Goal: Browse casually

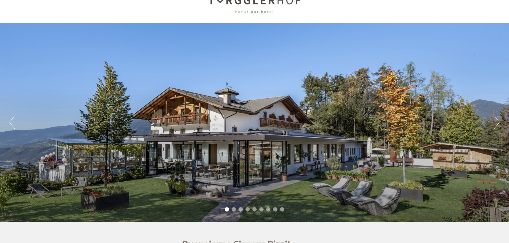
scroll to position [27, 0]
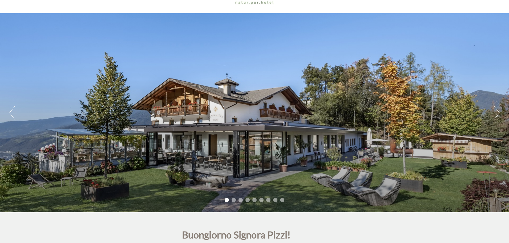
drag, startPoint x: 496, startPoint y: 116, endPoint x: 399, endPoint y: 70, distance: 107.5
click at [497, 114] on button "Next" at bounding box center [497, 112] width 6 height 13
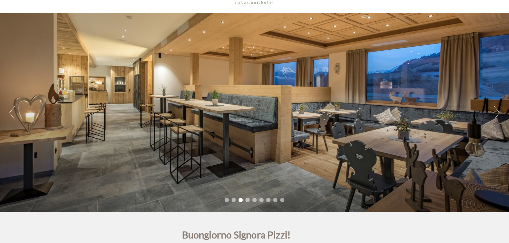
click at [497, 109] on button "Next" at bounding box center [497, 112] width 6 height 13
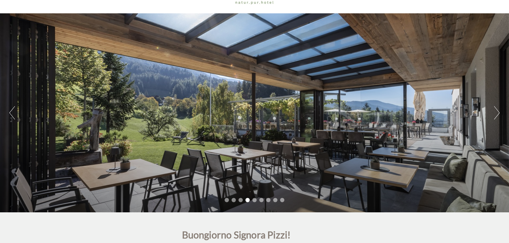
click at [497, 109] on button "Next" at bounding box center [497, 112] width 6 height 13
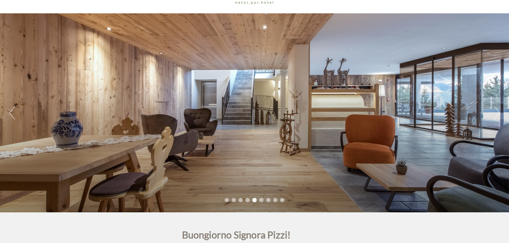
click at [497, 109] on button "Next" at bounding box center [497, 112] width 6 height 13
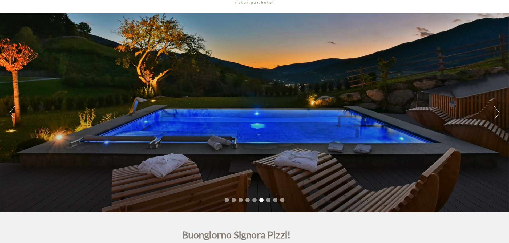
click at [495, 113] on button "Next" at bounding box center [497, 112] width 6 height 13
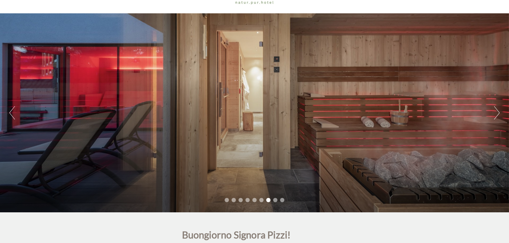
click at [495, 113] on button "Next" at bounding box center [497, 112] width 6 height 13
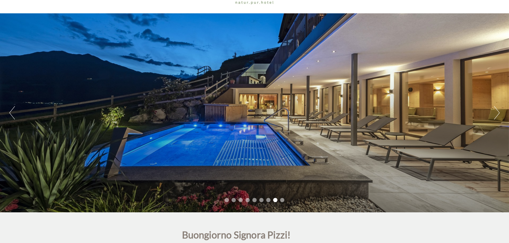
click at [495, 113] on button "Next" at bounding box center [497, 112] width 6 height 13
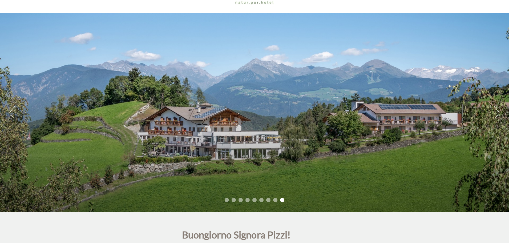
click at [495, 113] on button "Next" at bounding box center [497, 112] width 6 height 13
click at [499, 111] on button "Next" at bounding box center [497, 112] width 6 height 13
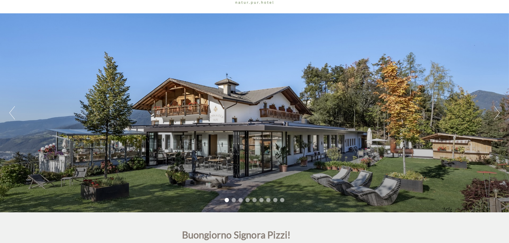
click at [499, 112] on button "Next" at bounding box center [497, 112] width 6 height 13
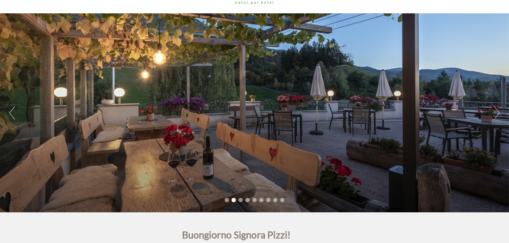
click at [499, 112] on button "Next" at bounding box center [497, 112] width 6 height 13
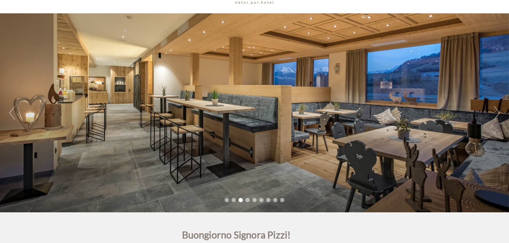
click at [499, 112] on button "Next" at bounding box center [497, 112] width 6 height 13
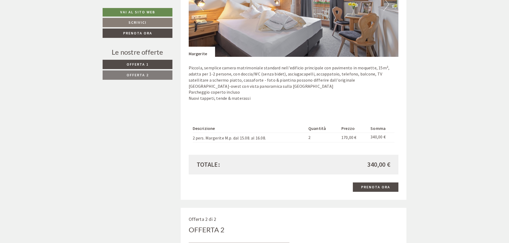
scroll to position [453, 0]
